Goal: Navigation & Orientation: Find specific page/section

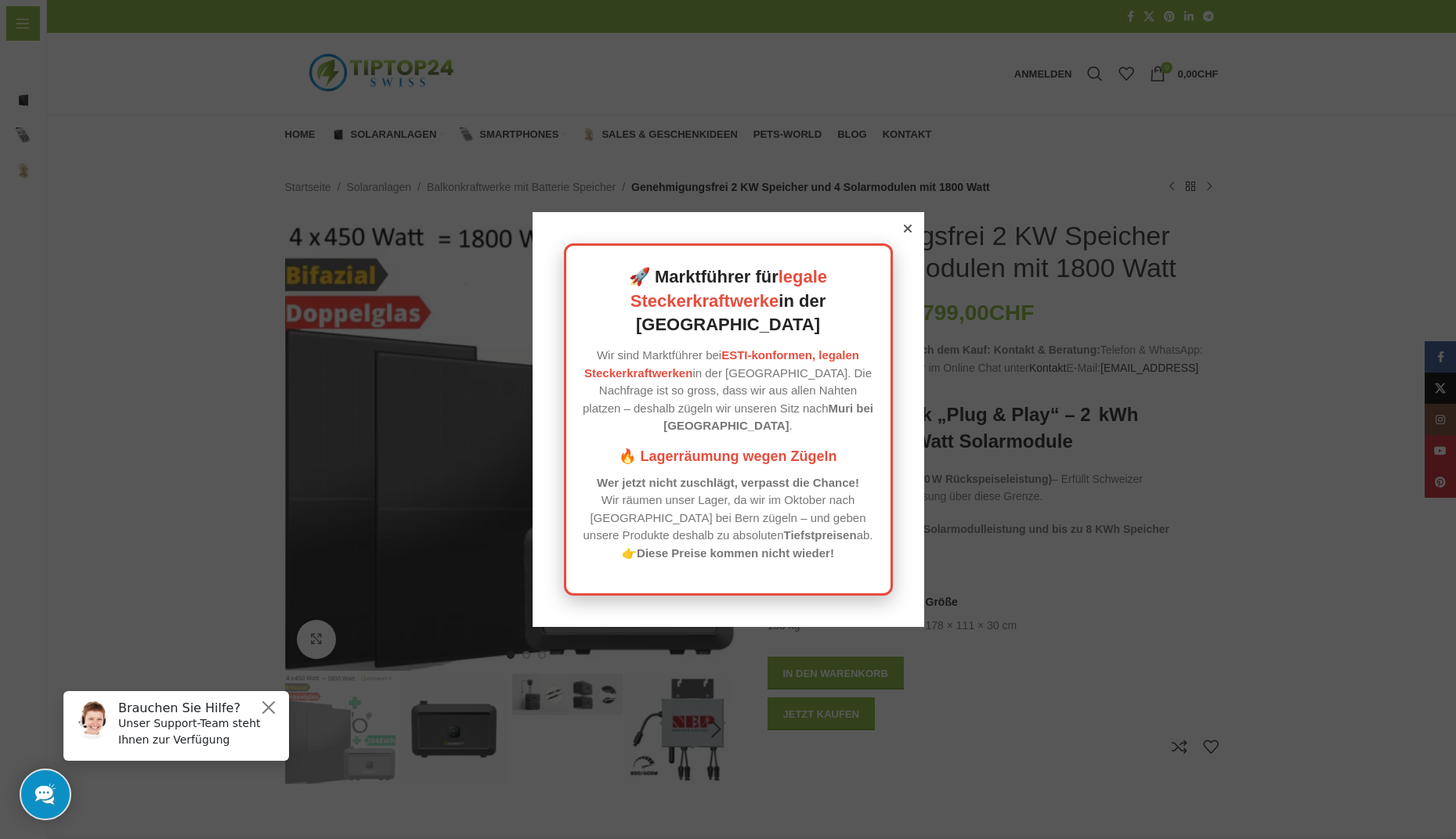
click at [904, 232] on icon at bounding box center [907, 228] width 8 height 8
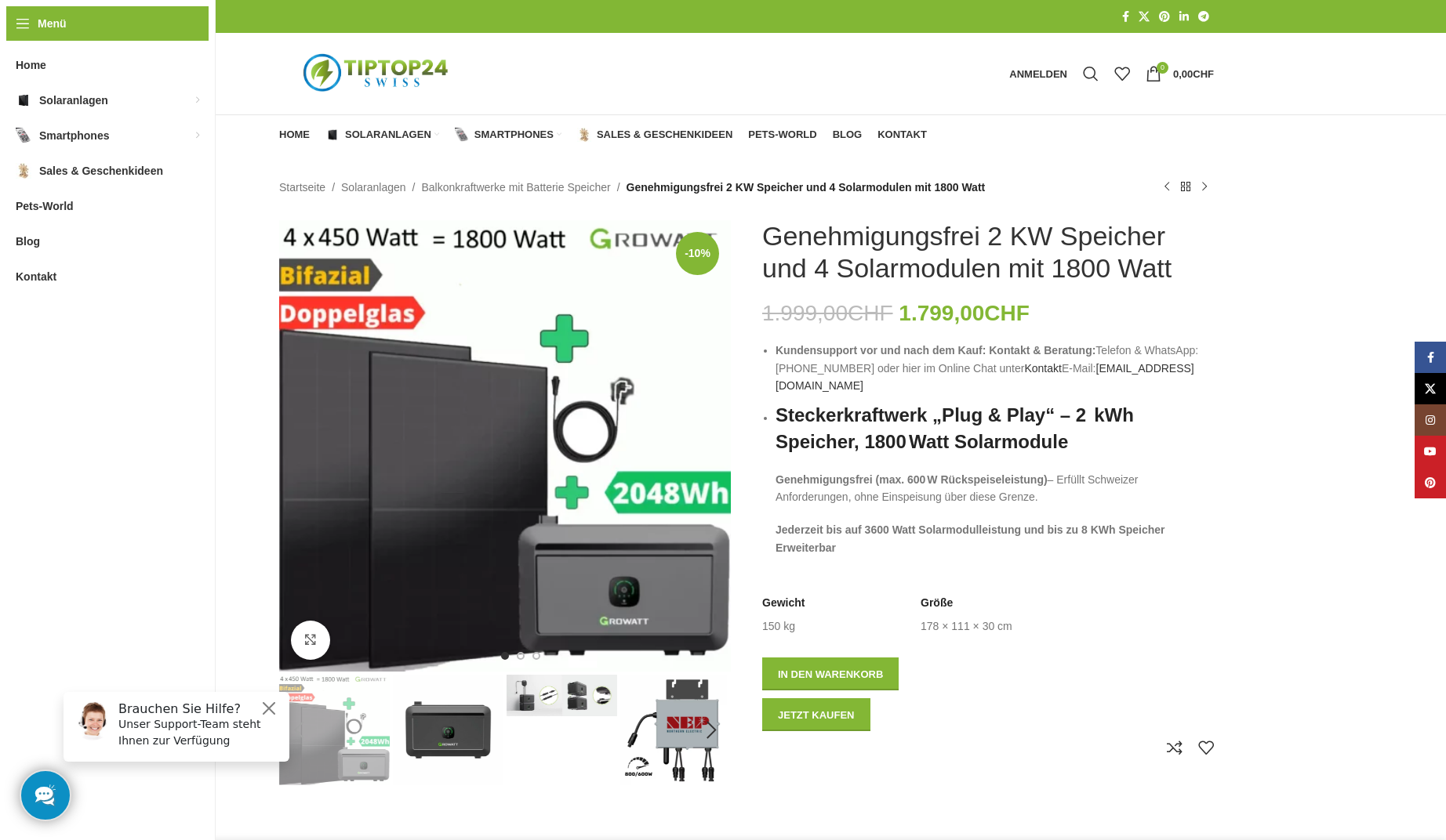
click at [390, 70] on img "Logo der Website" at bounding box center [377, 74] width 196 height 59
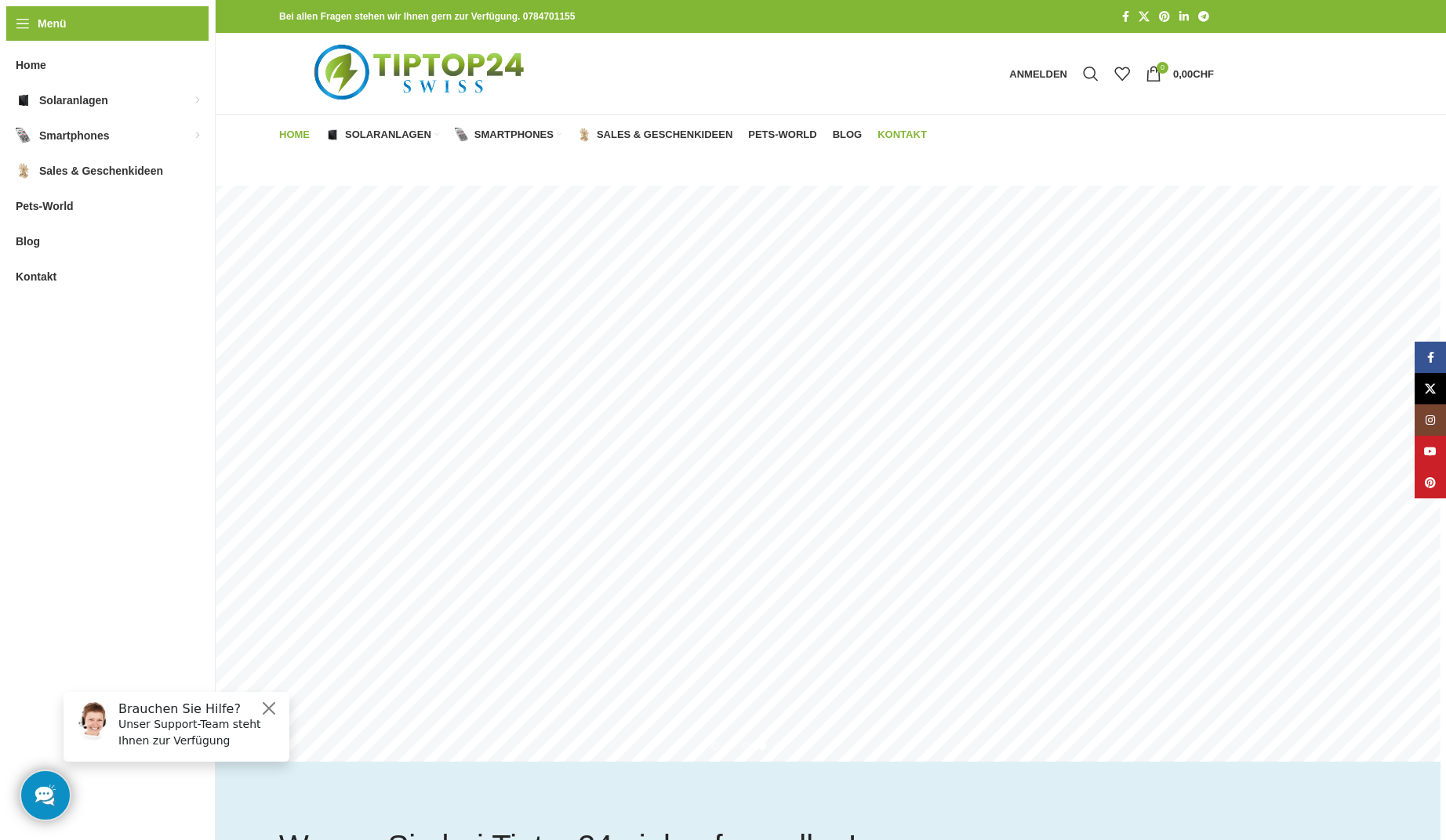
click at [890, 133] on span "Kontakt" at bounding box center [901, 135] width 49 height 12
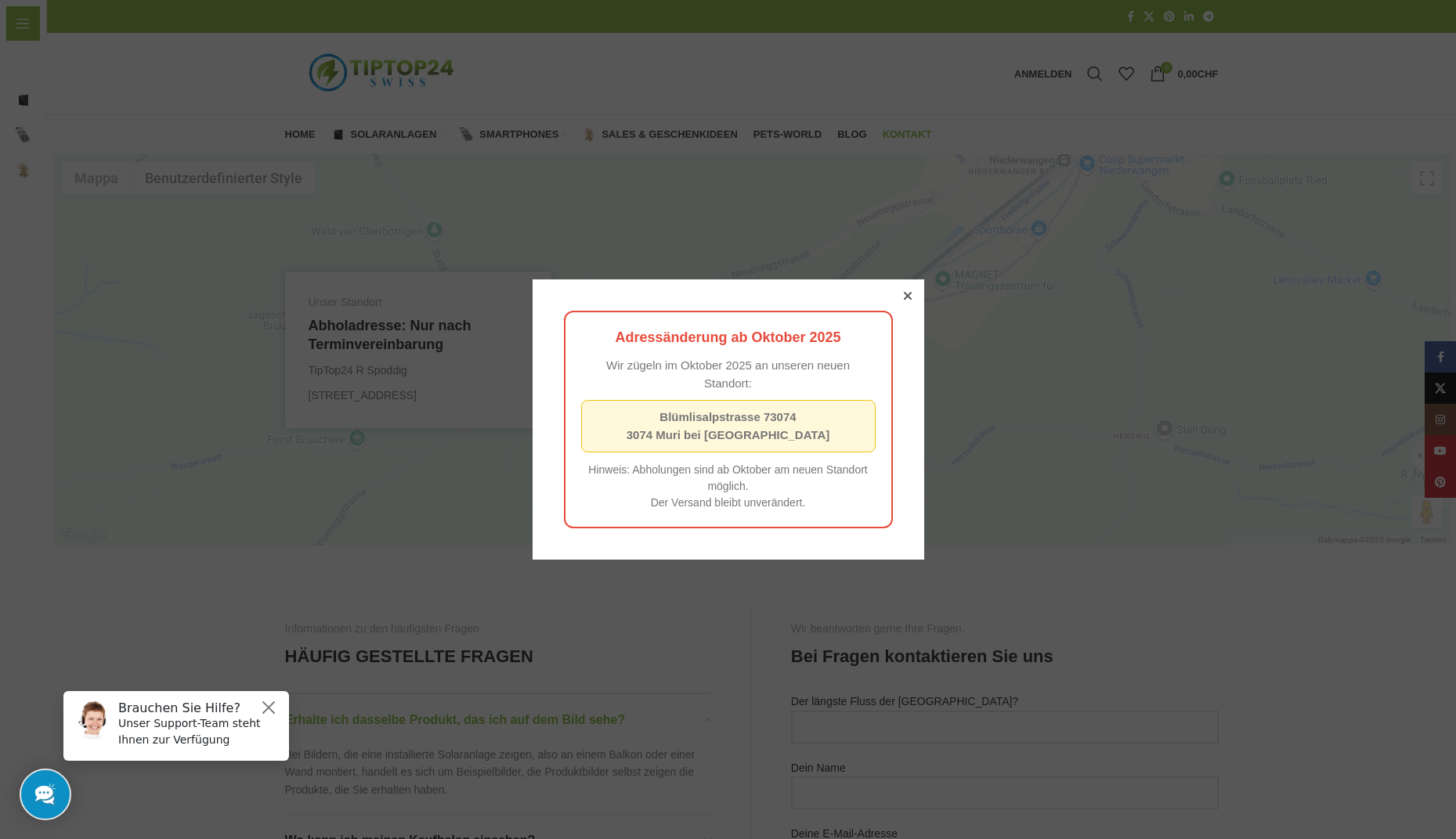
click at [901, 297] on div at bounding box center [908, 296] width 14 height 14
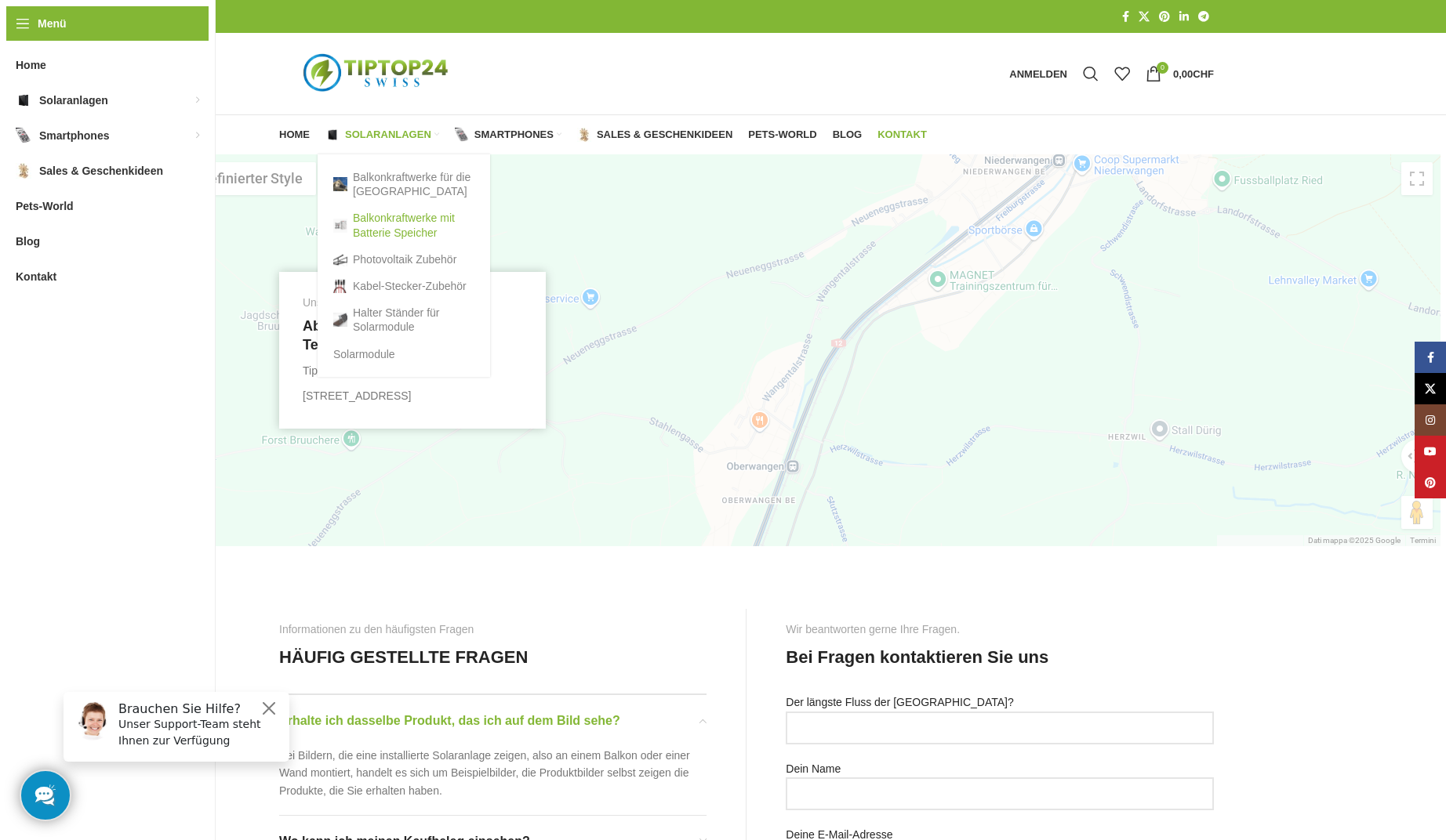
click at [392, 219] on link "Balkonkraftwerke mit Batterie Speicher" at bounding box center [404, 225] width 141 height 41
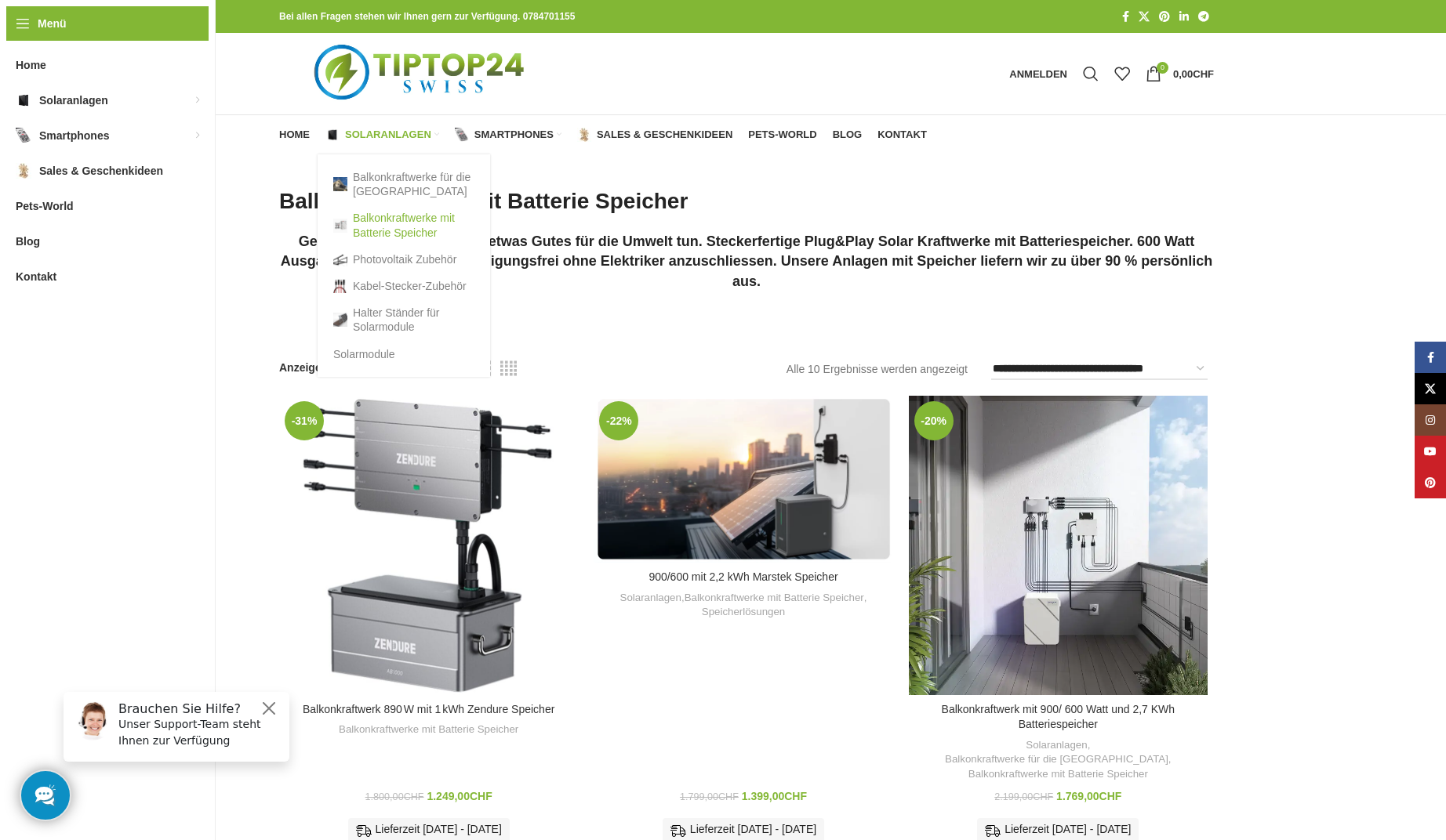
click at [389, 218] on link "Balkonkraftwerke mit Batterie Speicher" at bounding box center [404, 225] width 141 height 41
click at [363, 136] on span "Solaranlagen" at bounding box center [388, 135] width 87 height 12
